Goal: Task Accomplishment & Management: Use online tool/utility

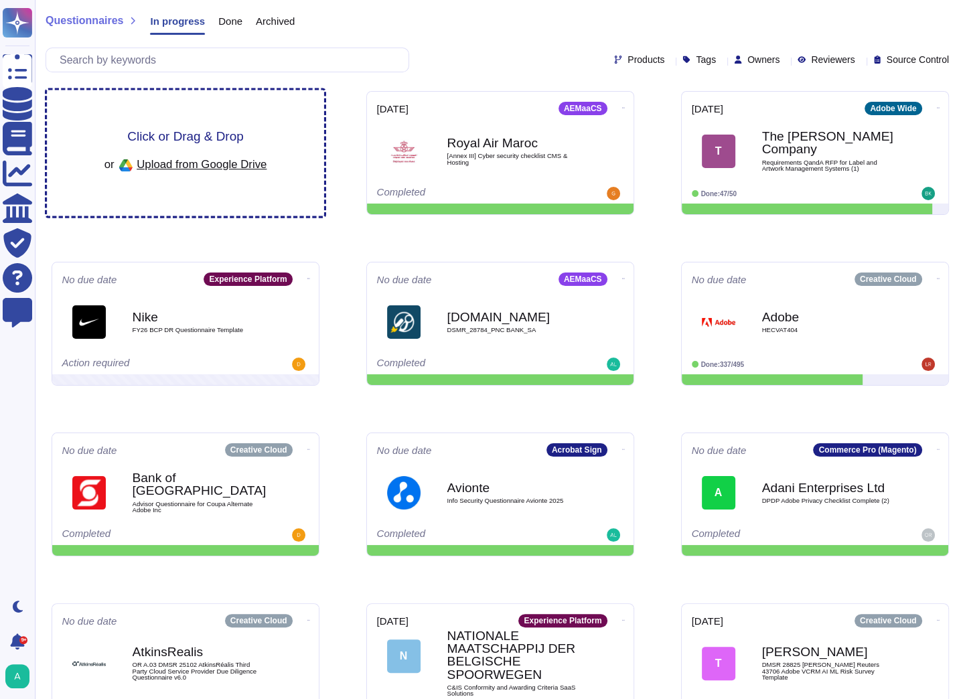
click at [200, 138] on span "Click or Drag & Drop" at bounding box center [185, 136] width 116 height 13
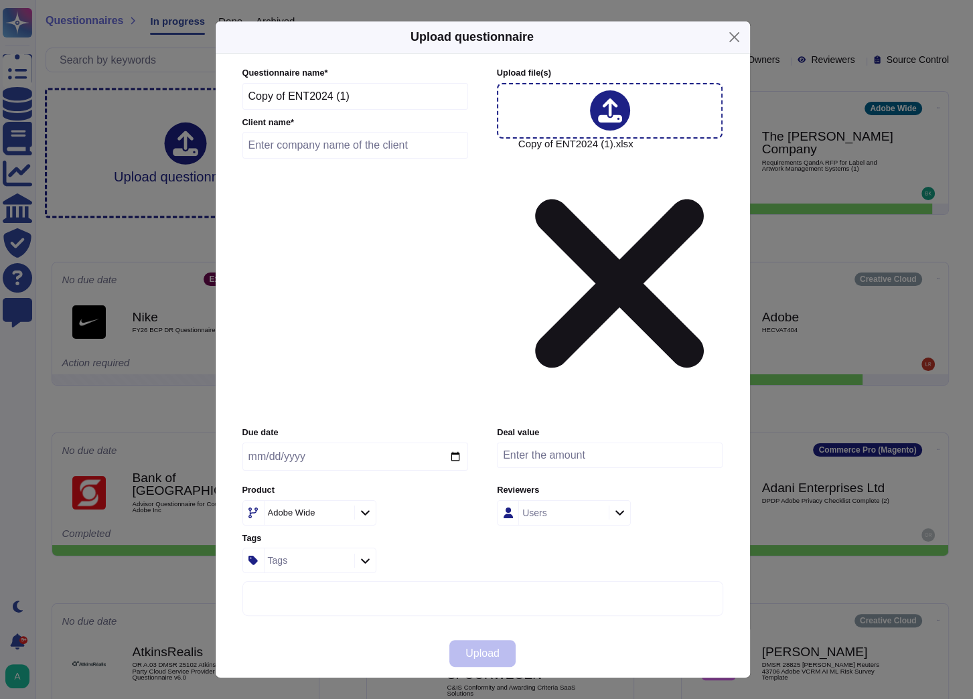
click at [362, 578] on icon at bounding box center [469, 685] width 214 height 214
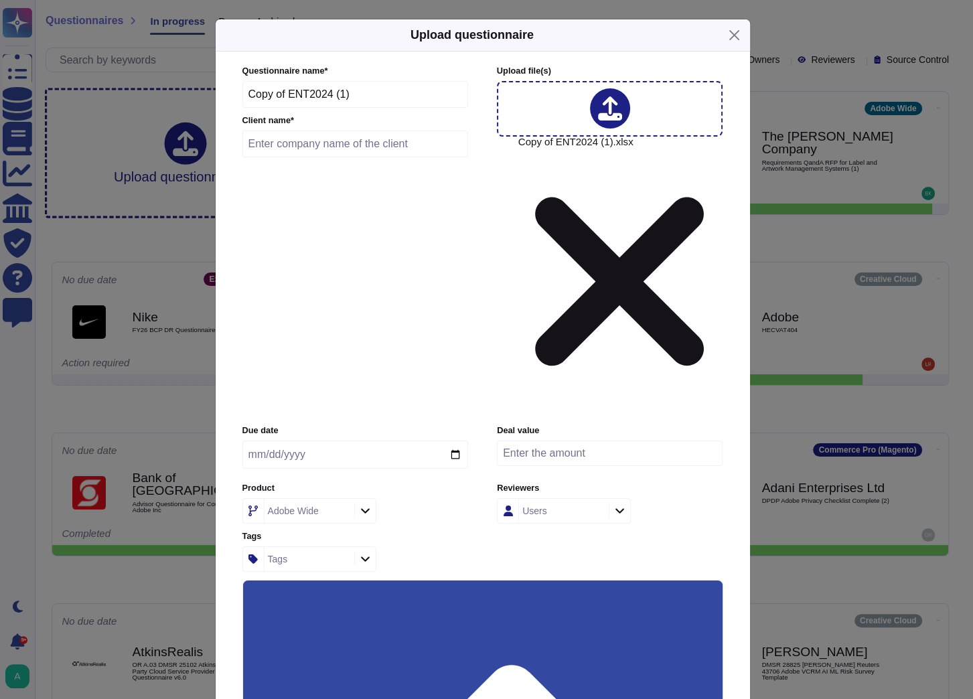
click at [0, 0] on input "Use this questionnaire as a source of suggestions" at bounding box center [0, 0] width 0 height 0
click at [313, 506] on div "Adobe Wide" at bounding box center [293, 510] width 51 height 9
type input "work"
click at [305, 340] on span "WorkFront" at bounding box center [283, 345] width 47 height 12
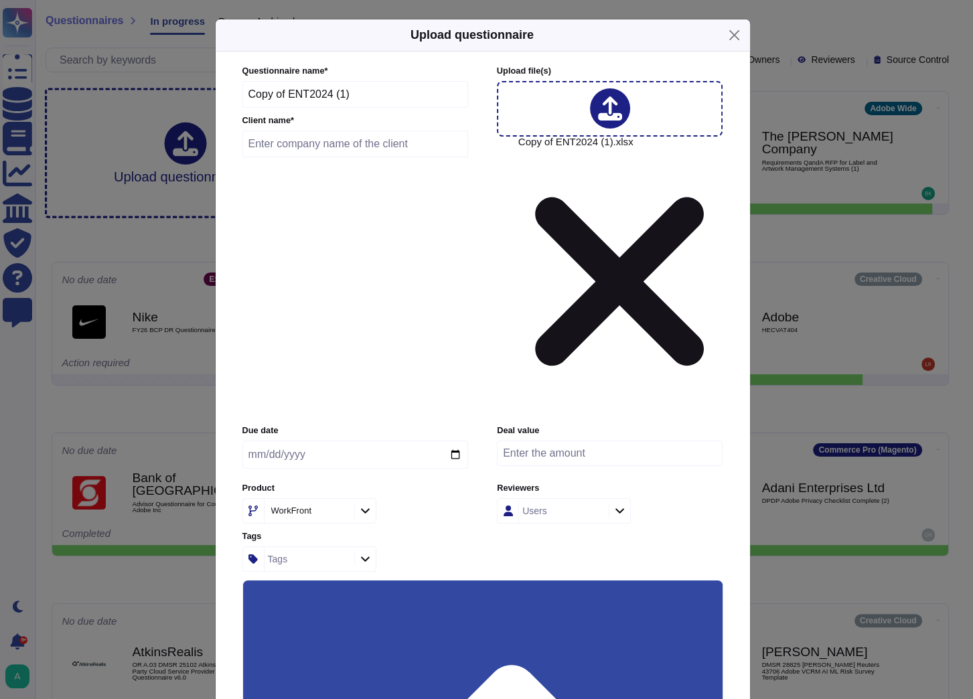
click at [330, 157] on input "text" at bounding box center [355, 144] width 226 height 27
type input "test"
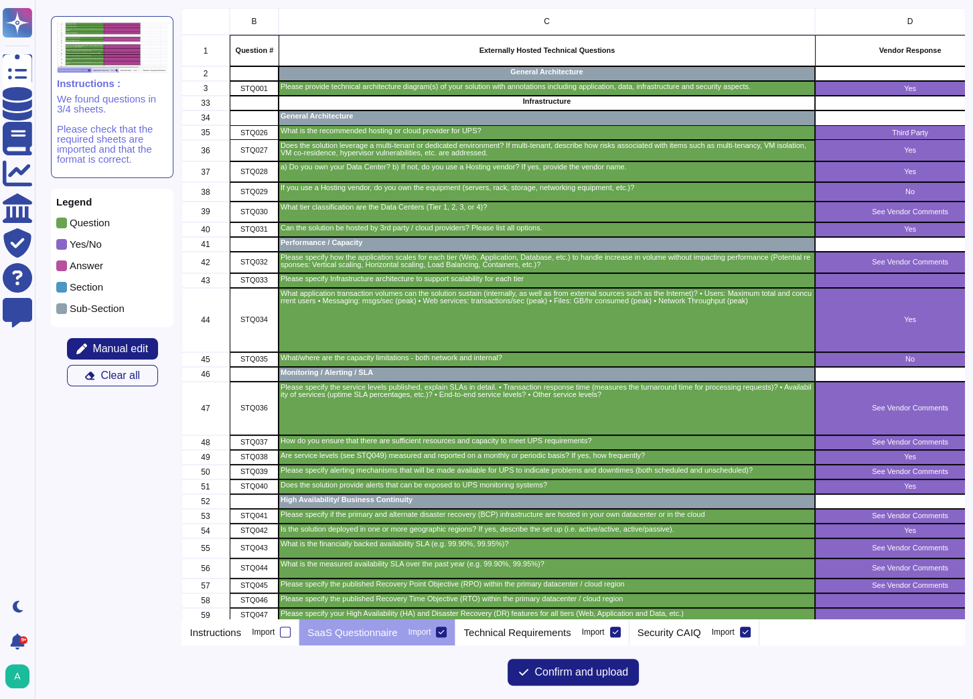
scroll to position [603, 774]
click at [548, 629] on p "Technical Requirements" at bounding box center [516, 632] width 107 height 10
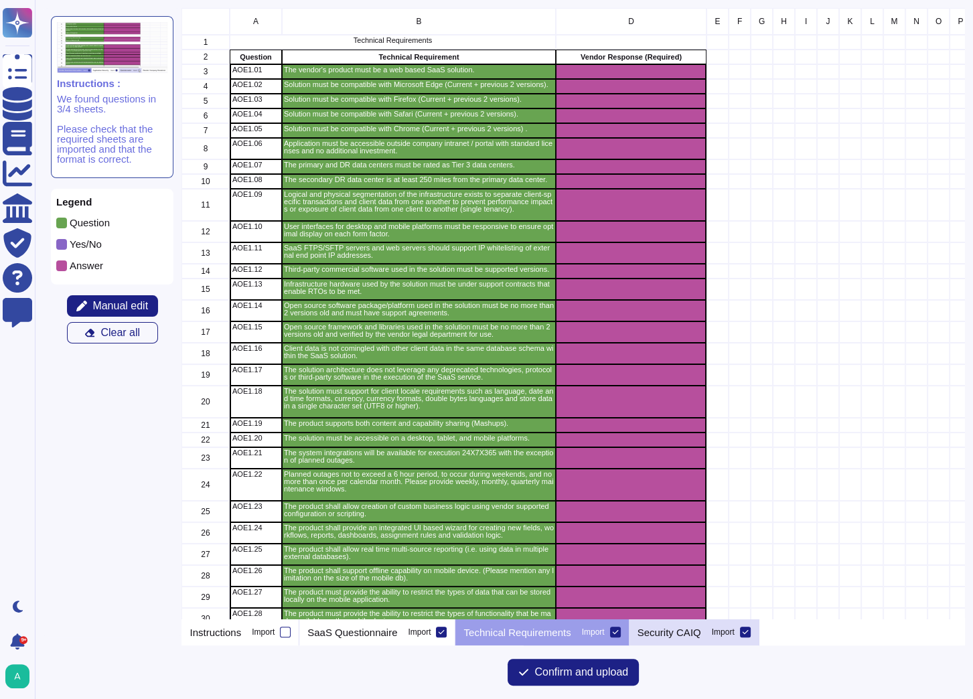
click at [683, 632] on p "Security CAIQ" at bounding box center [670, 632] width 64 height 10
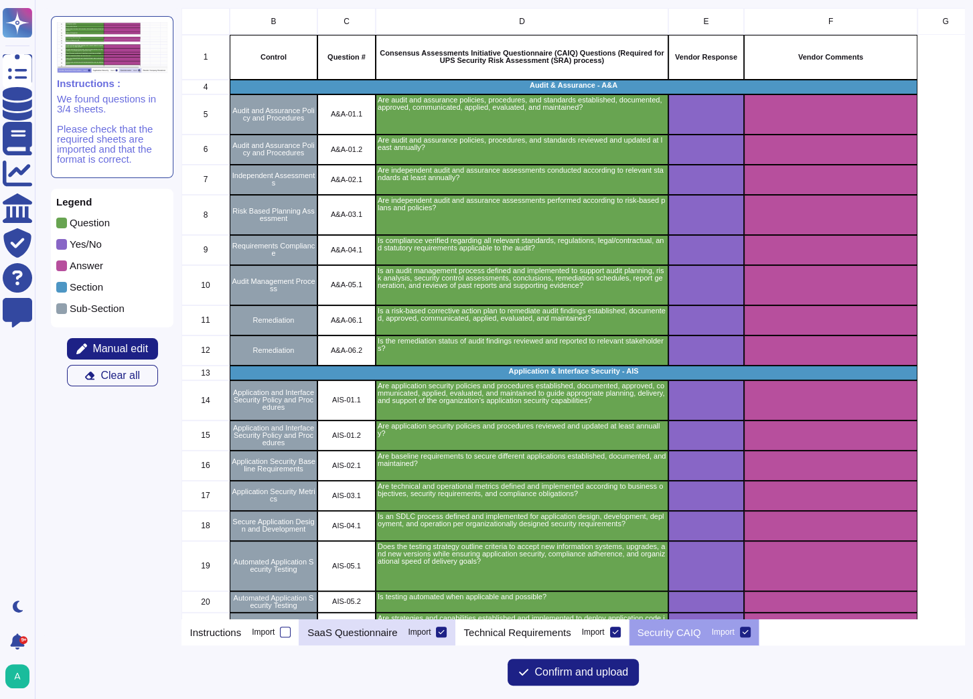
click at [381, 628] on p "SaaS Questionnaire" at bounding box center [352, 632] width 90 height 10
click at [548, 672] on span "Confirm and upload" at bounding box center [581, 672] width 94 height 11
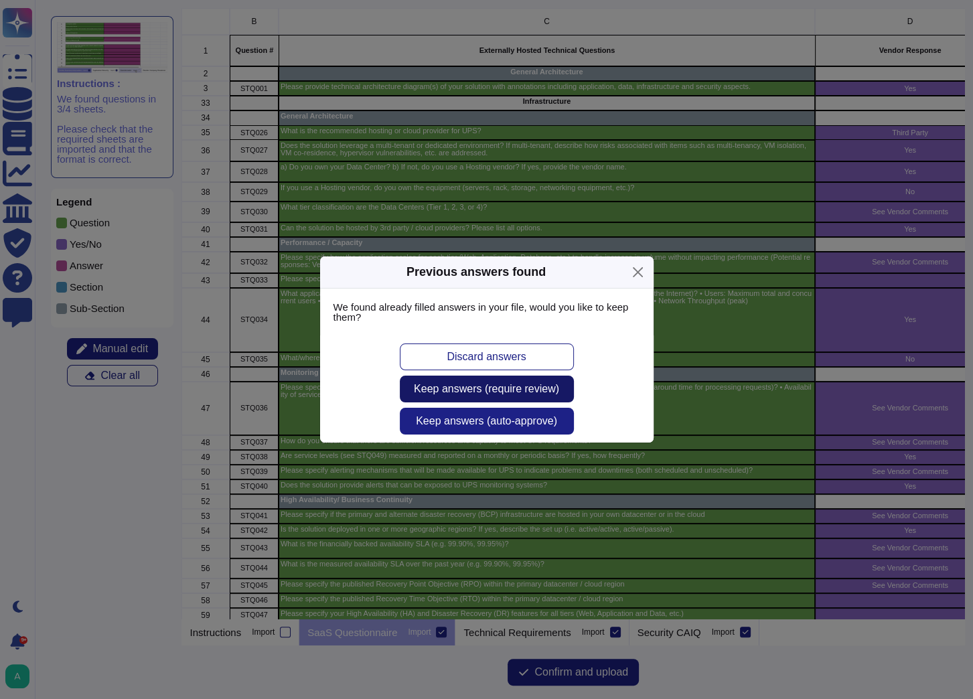
click at [502, 394] on span "Keep answers (require review)" at bounding box center [486, 389] width 145 height 11
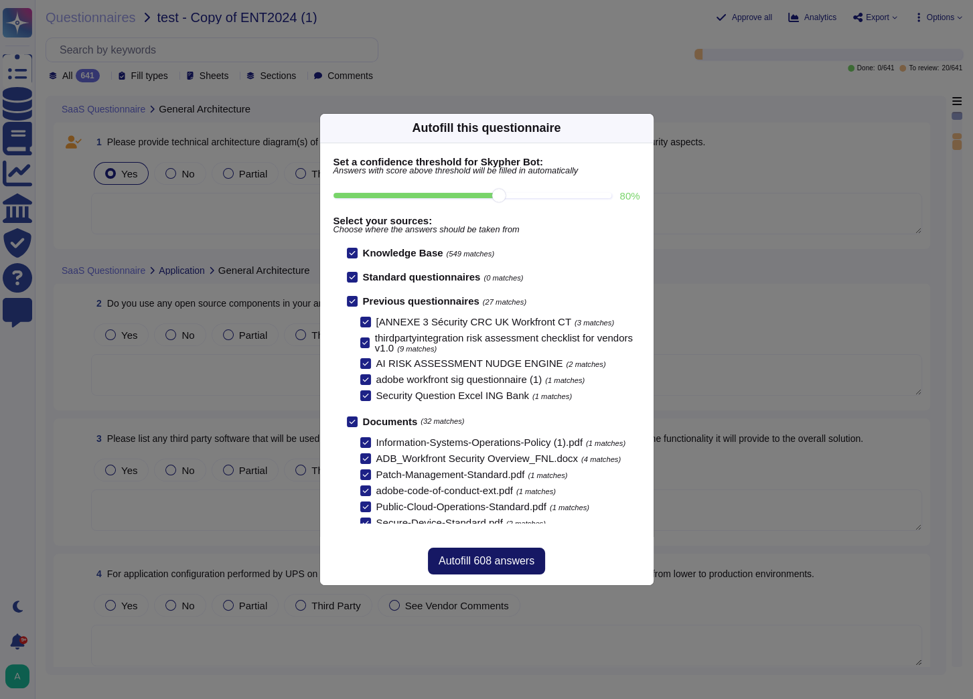
click at [521, 569] on button "Autofill 608 answers" at bounding box center [486, 561] width 117 height 27
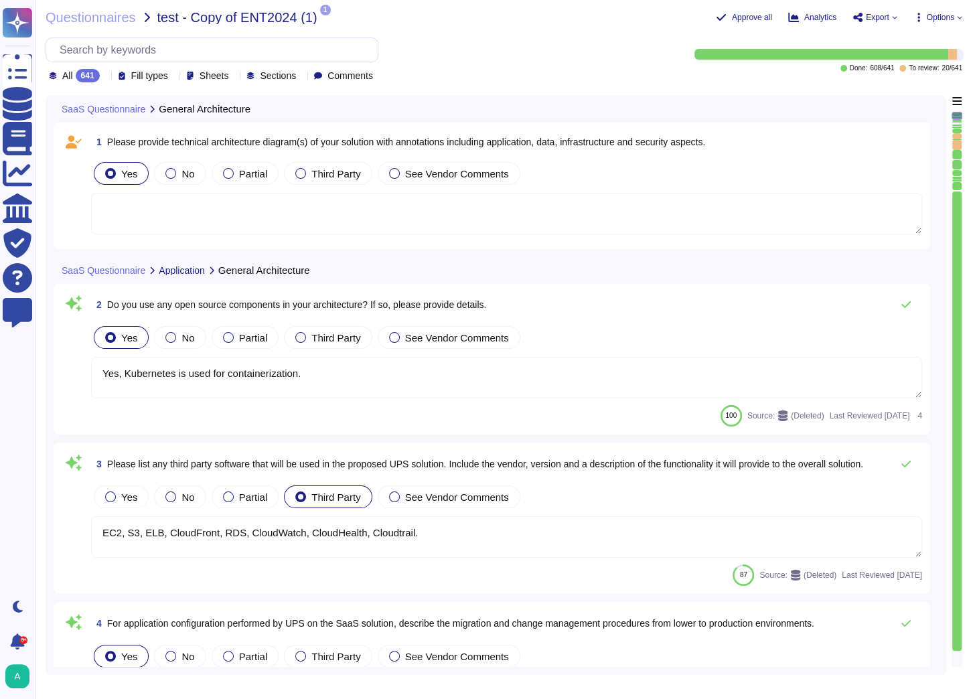
type textarea "Yes, Kubernetes is used for containerization."
type textarea "EC2, S3, ELB, CloudFront, RDS, CloudWatch, CloudHealth, Cloudtrail."
type textarea "A systematic approach to managing change is followed where changes are reviewed…"
type textarea "Please speak with your Adobe representative for more information regarding cust…"
click at [956, 18] on span "Options" at bounding box center [937, 17] width 49 height 11
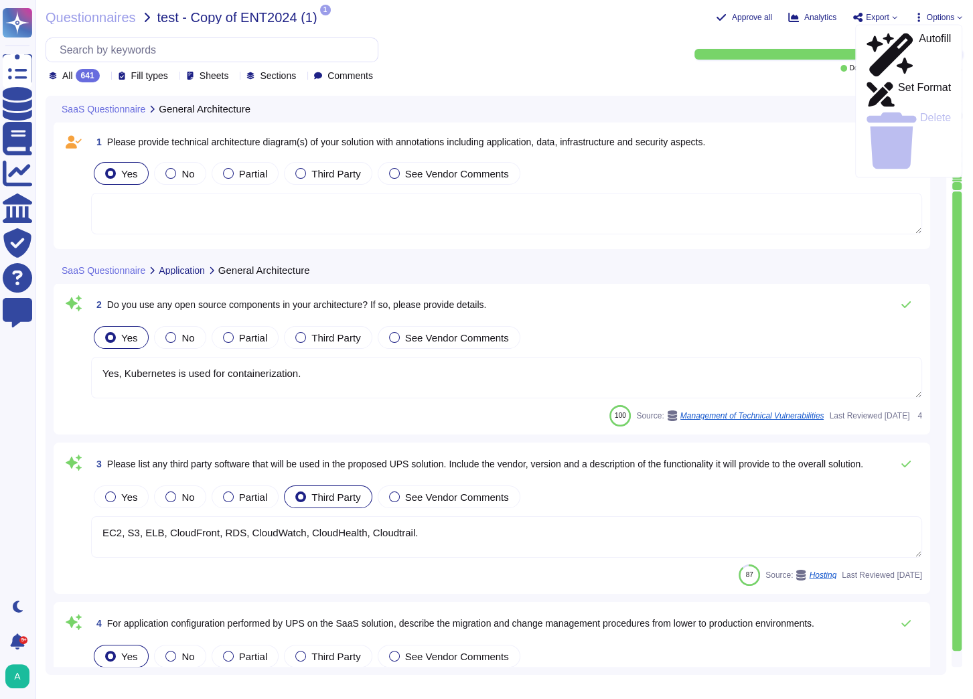
click at [830, 193] on textarea at bounding box center [506, 214] width 831 height 42
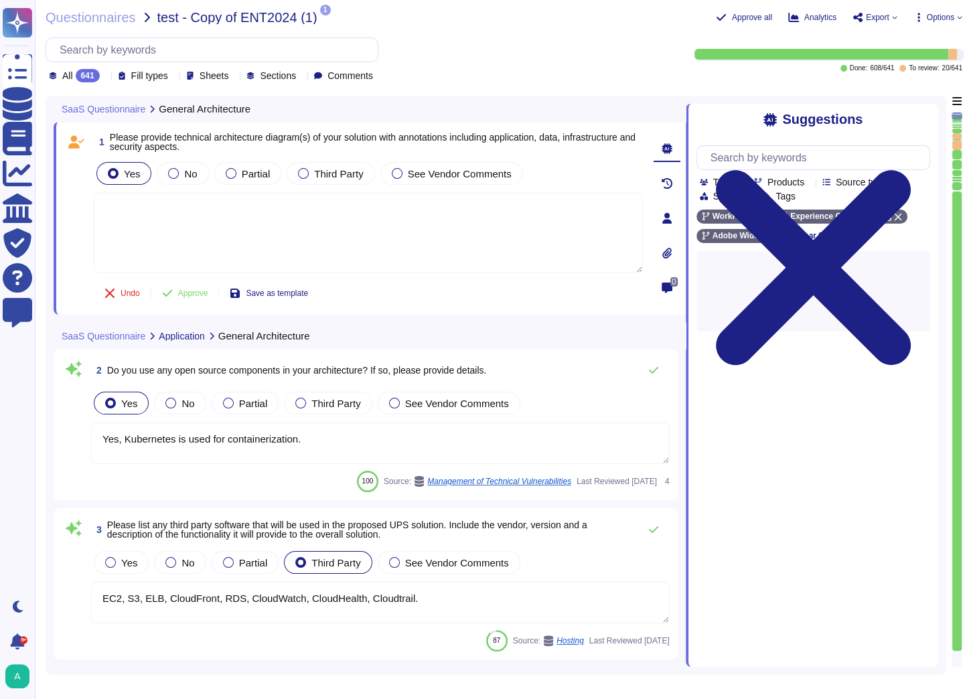
click at [889, 16] on span "Export" at bounding box center [875, 17] width 45 height 11
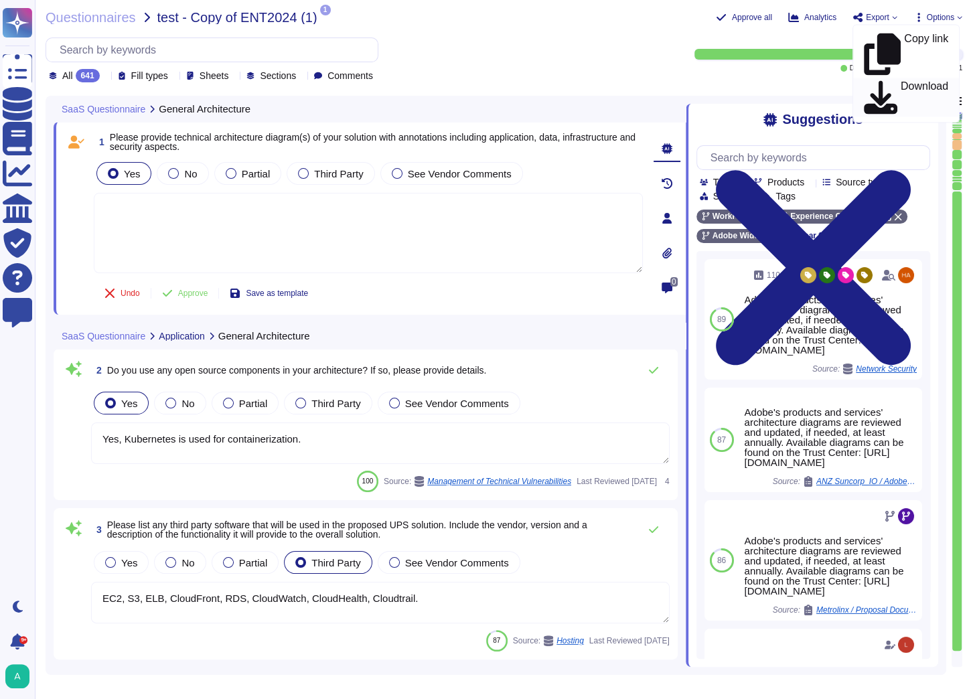
click at [901, 81] on p "Download" at bounding box center [925, 97] width 48 height 33
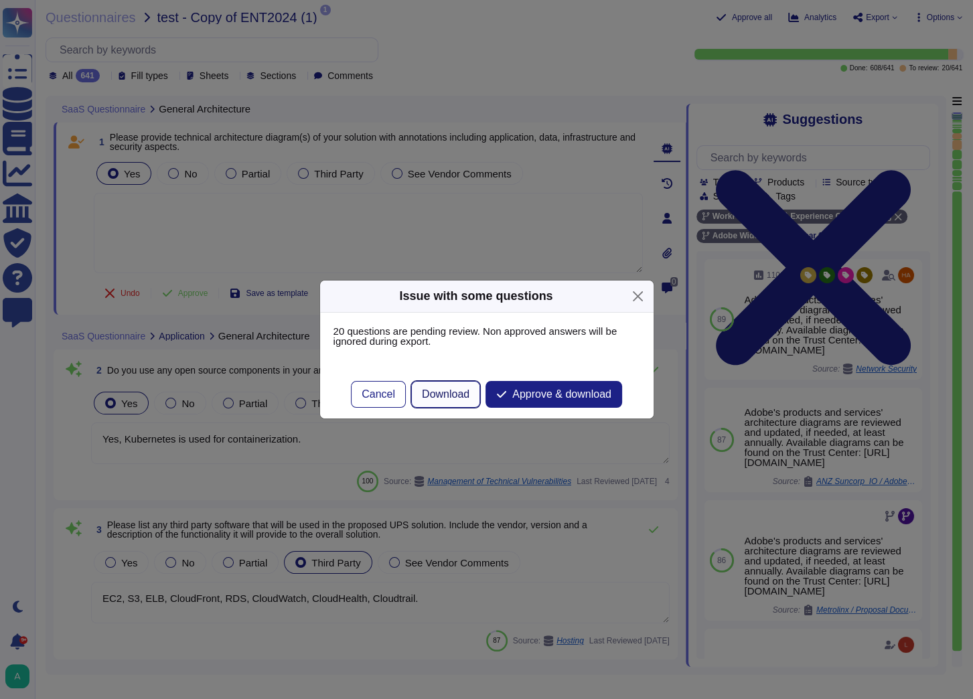
click at [446, 401] on button "Download" at bounding box center [445, 394] width 69 height 27
